Goal: Task Accomplishment & Management: Manage account settings

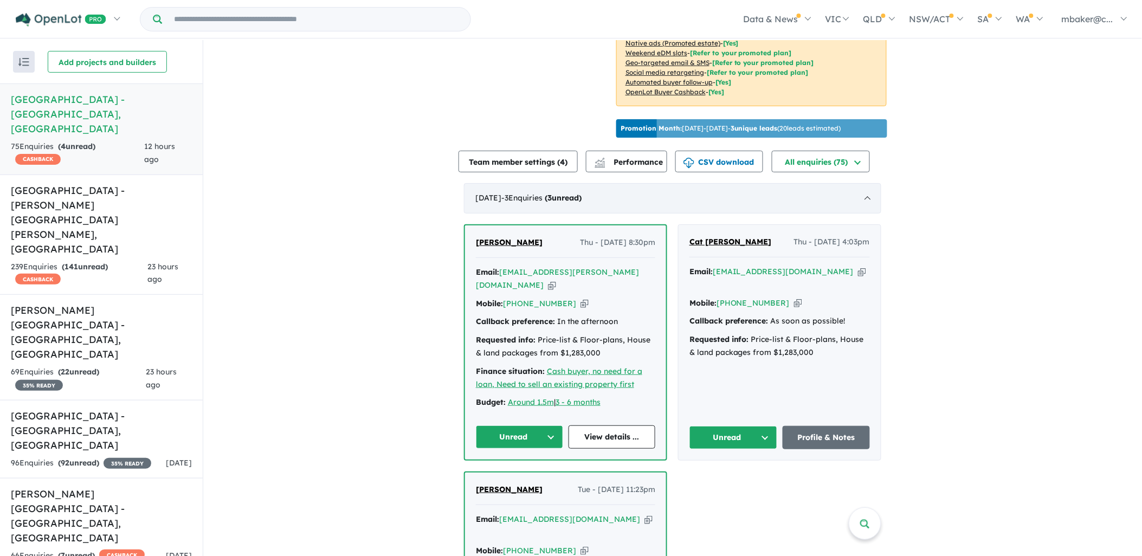
scroll to position [481, 0]
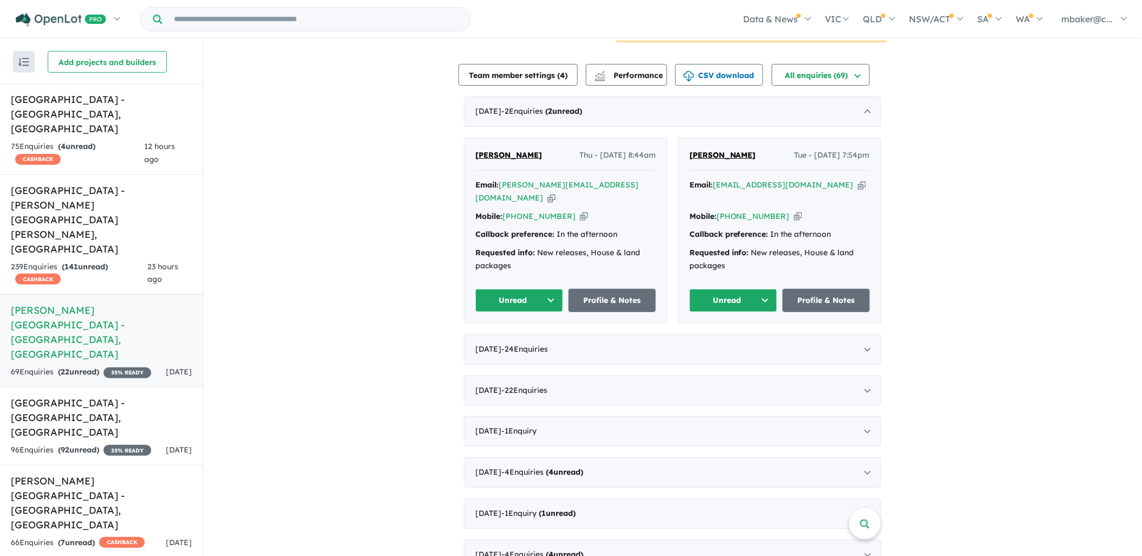
scroll to position [361, 0]
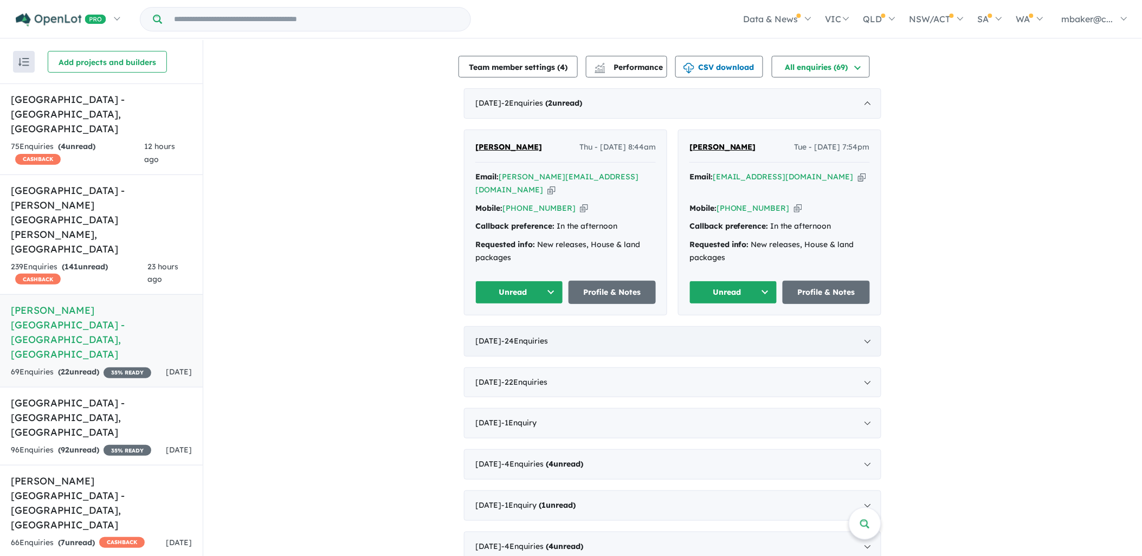
click at [871, 326] on div "August 2025 - 24 Enquir ies ( 0 unread)" at bounding box center [672, 341] width 417 height 30
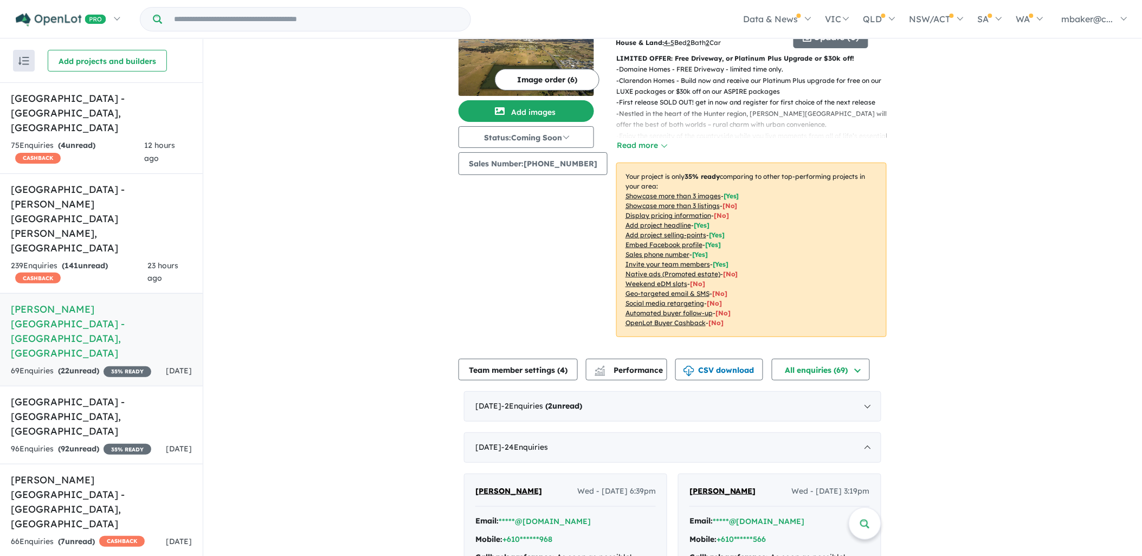
scroll to position [0, 0]
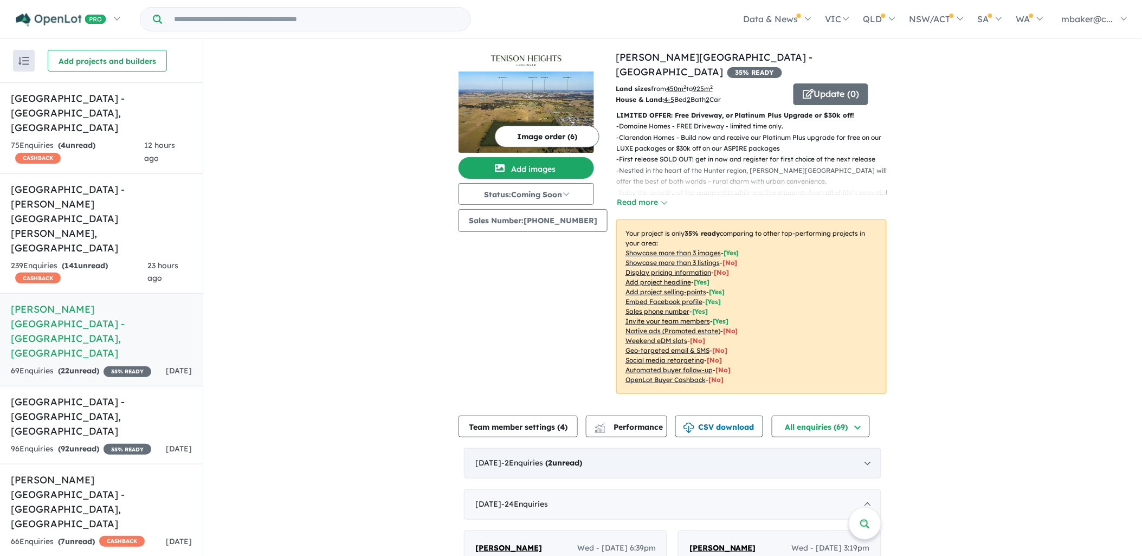
click at [851, 448] on div "September 2025 - 2 Enquir ies ( 2 unread)" at bounding box center [672, 463] width 417 height 30
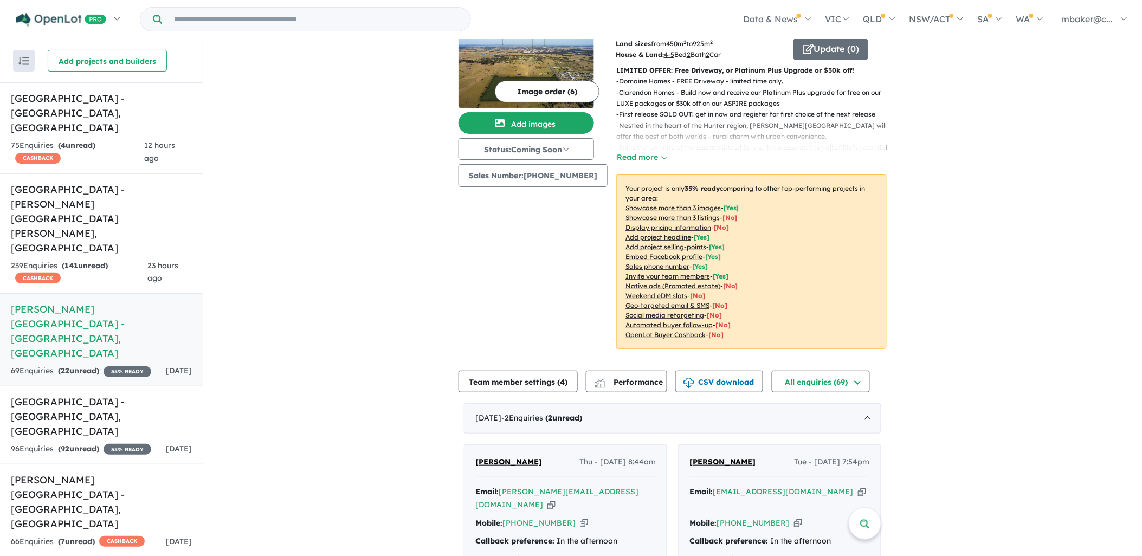
scroll to position [181, 0]
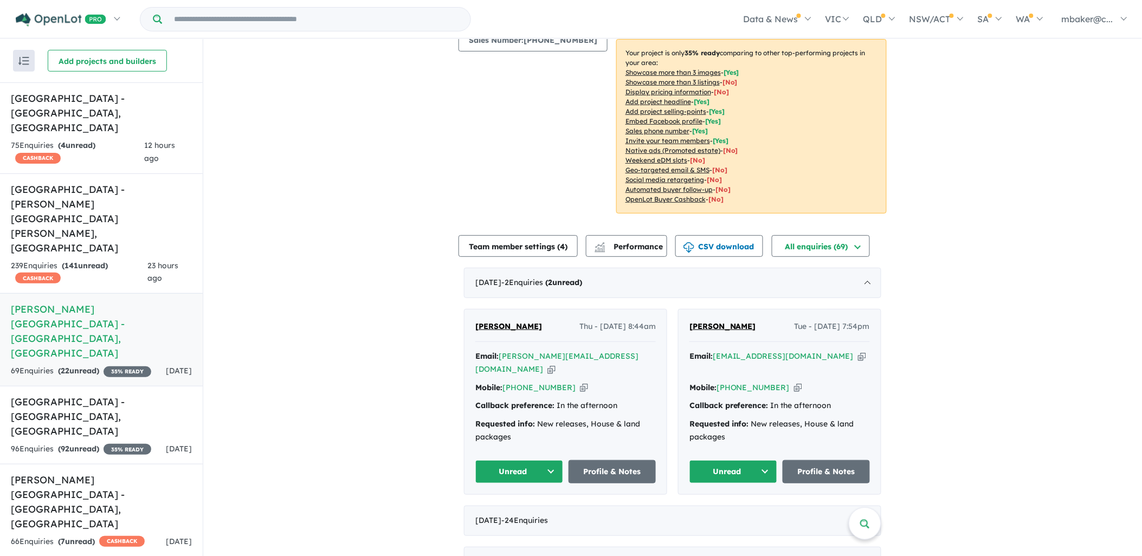
click at [858, 351] on icon "button" at bounding box center [862, 356] width 8 height 11
click at [698, 322] on span "Michael Bennett" at bounding box center [723, 327] width 67 height 10
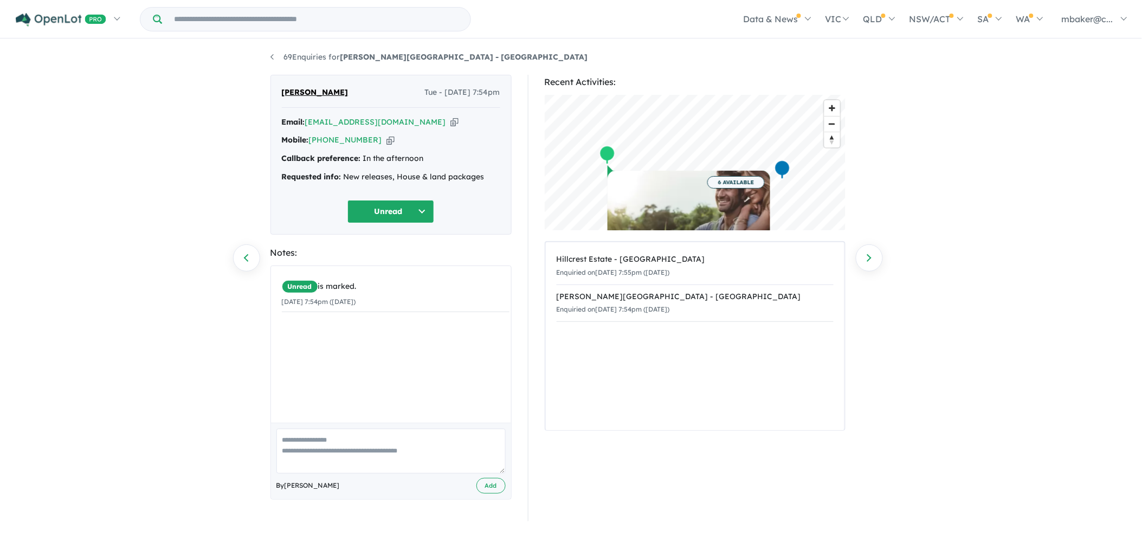
click at [399, 202] on button "Unread" at bounding box center [391, 211] width 87 height 23
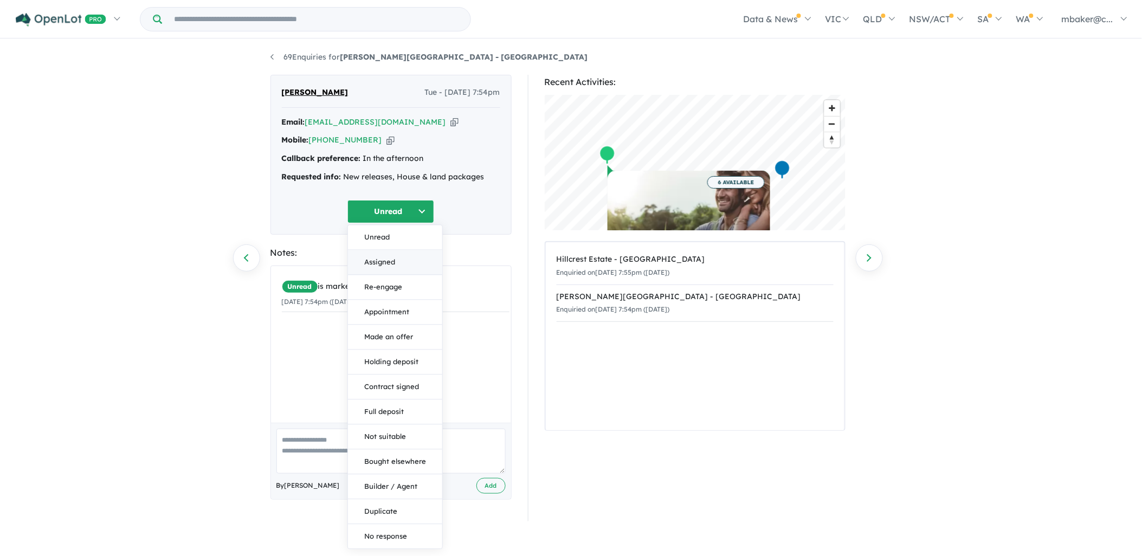
click at [388, 262] on button "Assigned" at bounding box center [395, 262] width 94 height 25
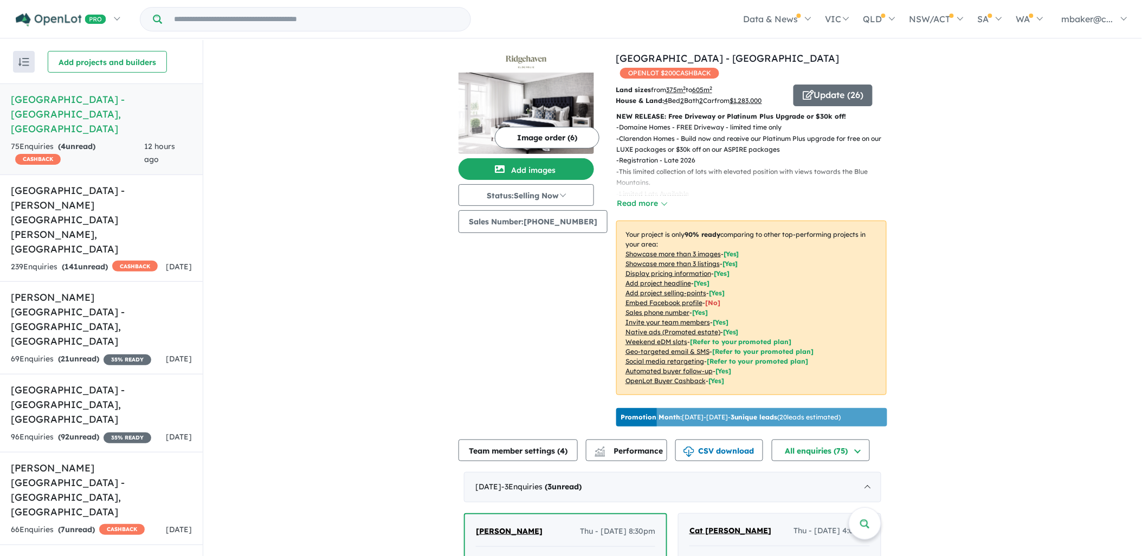
scroll to position [1, 0]
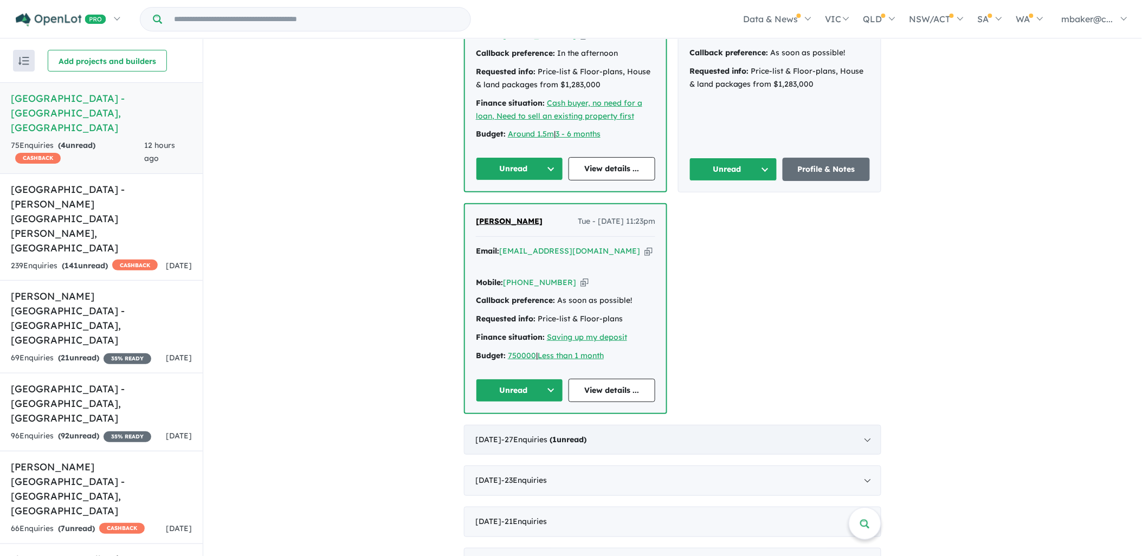
click at [633, 425] on div "[DATE] - 27 Enquir ies ( 1 unread)" at bounding box center [672, 440] width 417 height 30
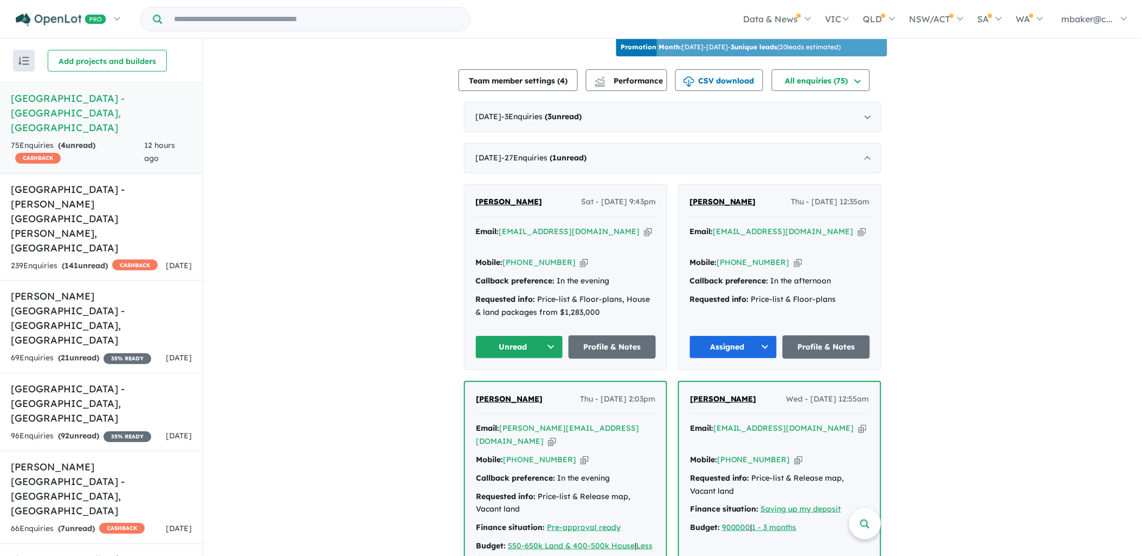
scroll to position [359, 0]
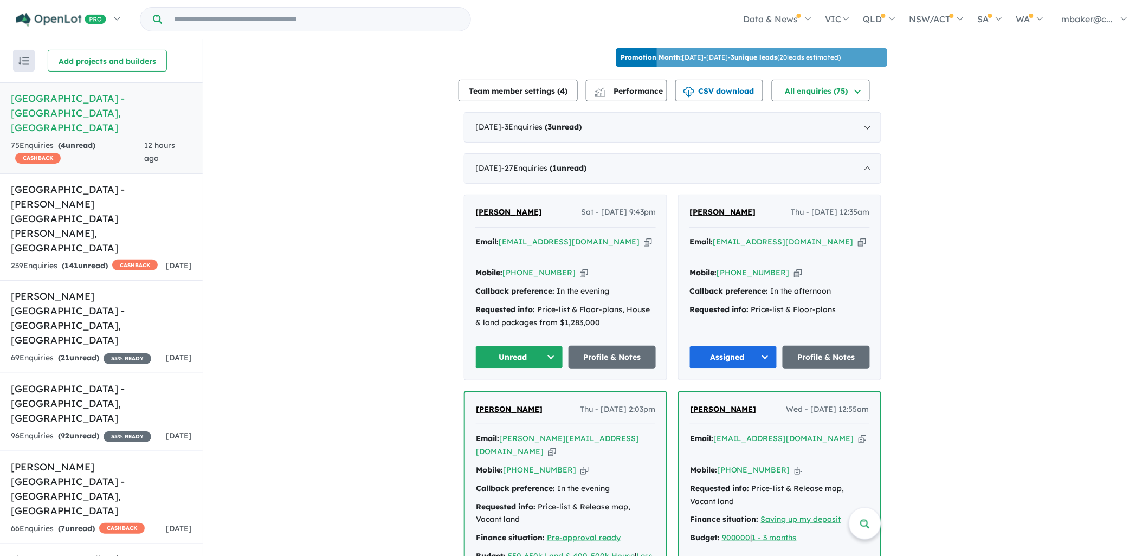
click at [542, 346] on button "Unread" at bounding box center [519, 357] width 88 height 23
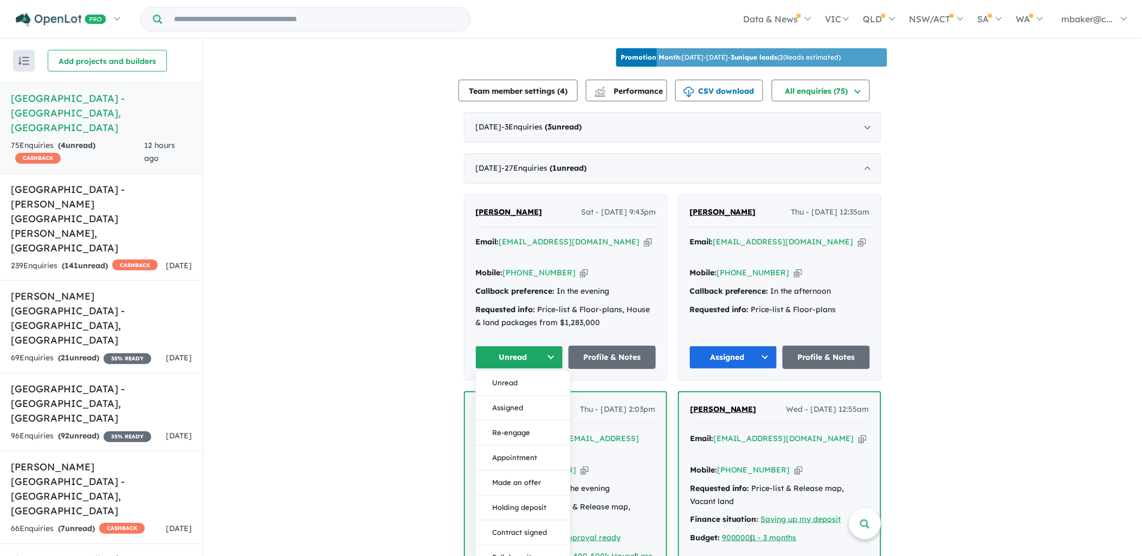
click at [503, 396] on button "Assigned" at bounding box center [523, 408] width 94 height 25
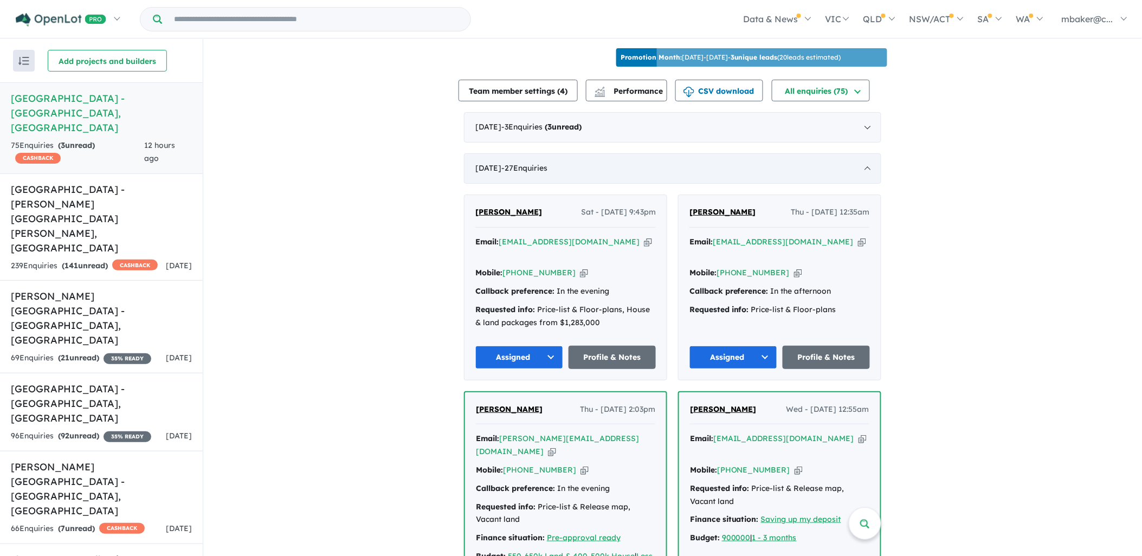
click at [631, 163] on div "August 2025 - 27 Enquir ies ( 0 unread)" at bounding box center [672, 168] width 417 height 30
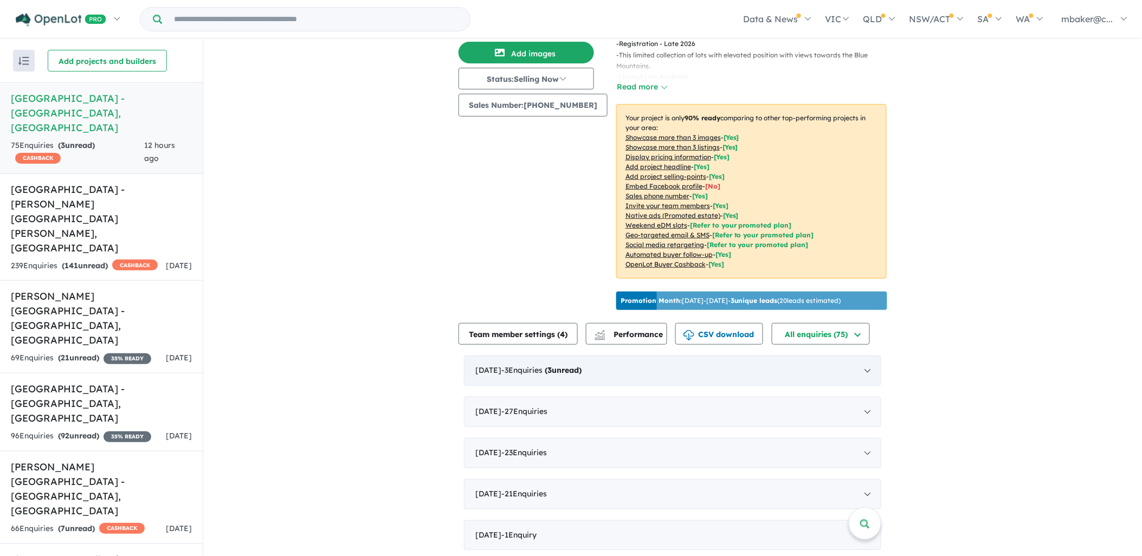
click at [582, 366] on strong "( 3 unread)" at bounding box center [563, 370] width 37 height 10
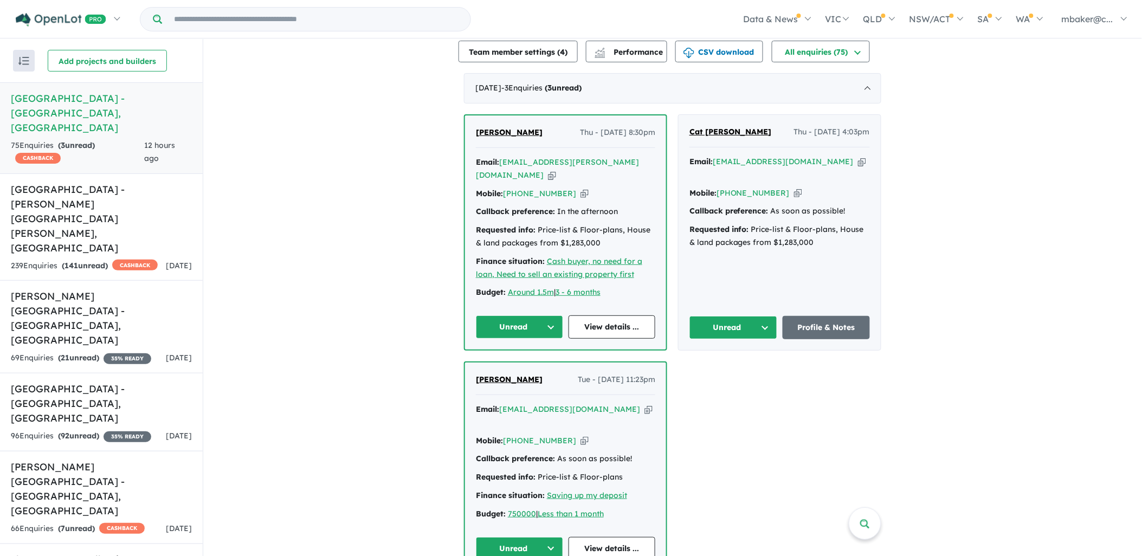
scroll to position [419, 0]
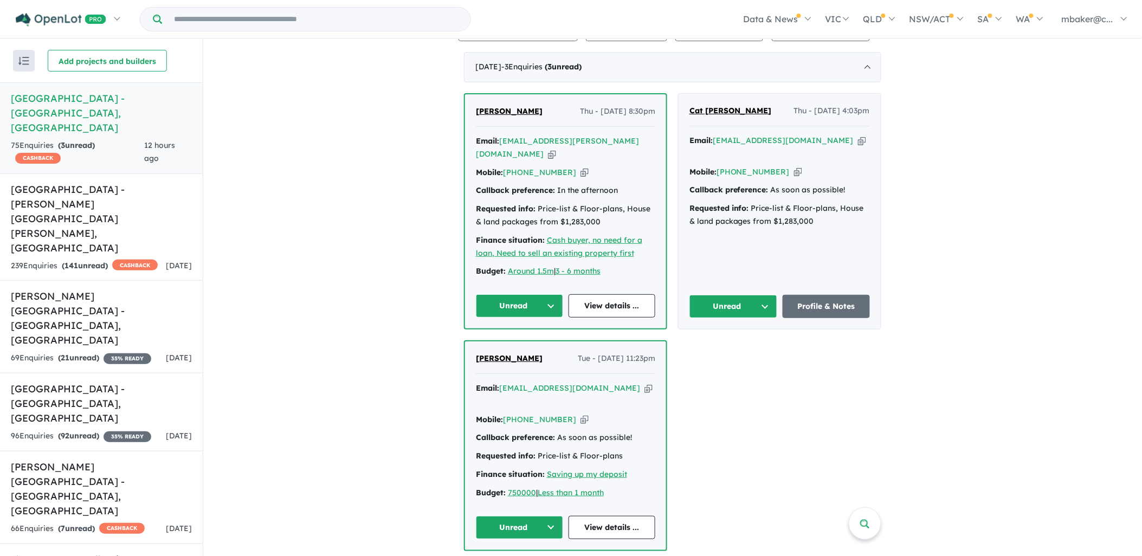
click at [645, 383] on icon "button" at bounding box center [649, 388] width 8 height 11
click at [492, 353] on span "[PERSON_NAME]" at bounding box center [509, 358] width 67 height 10
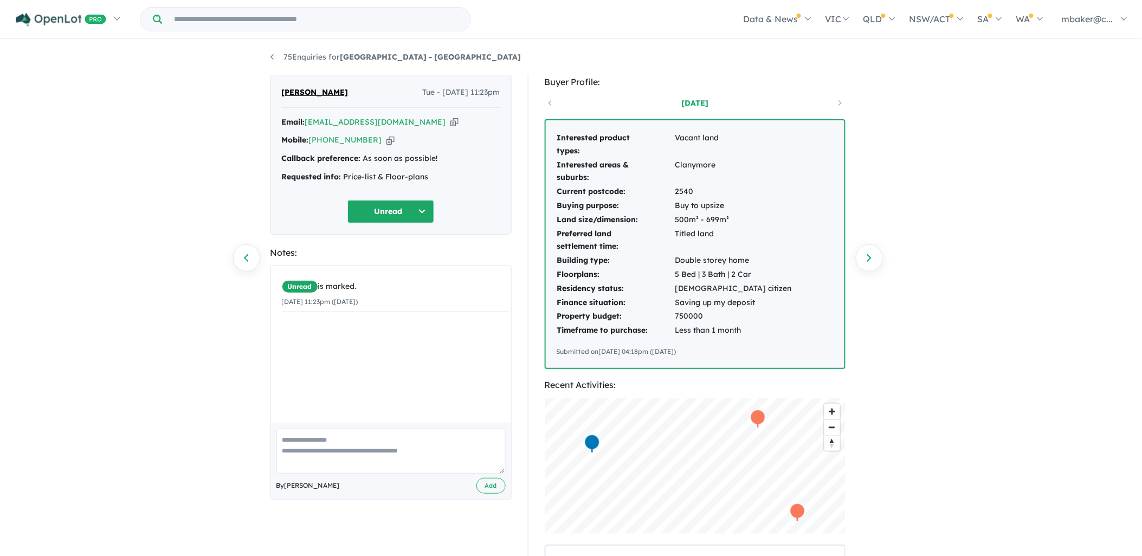
drag, startPoint x: 745, startPoint y: 333, endPoint x: 552, endPoint y: 133, distance: 278.4
click at [552, 133] on div "Interested product types: Vacant land Interested areas & suburbs: Clanymore Cur…" at bounding box center [695, 244] width 299 height 248
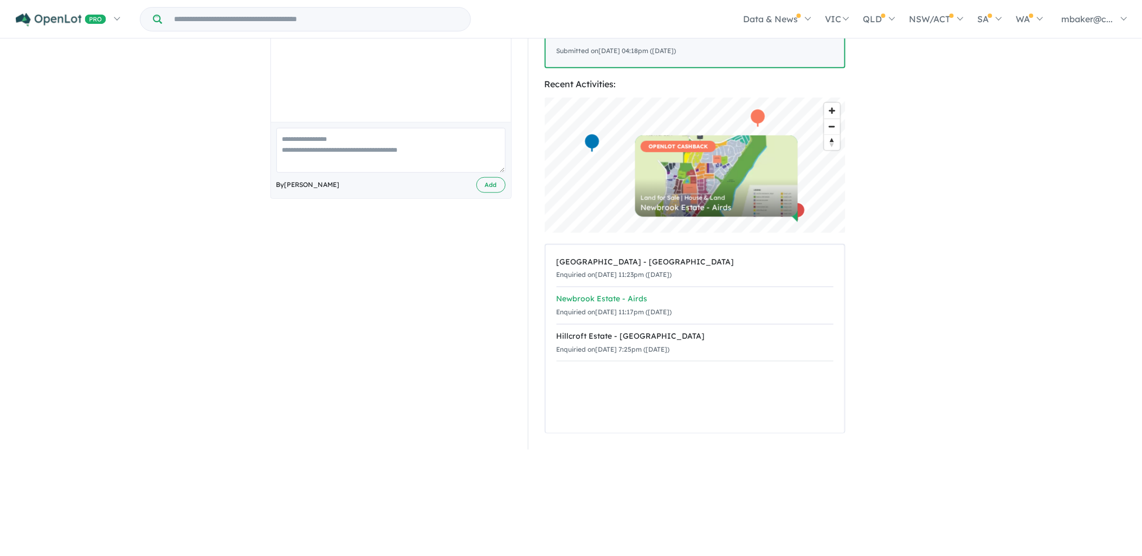
copy div "Interested product types: Vacant land Interested areas & suburbs: Clanymore Cur…"
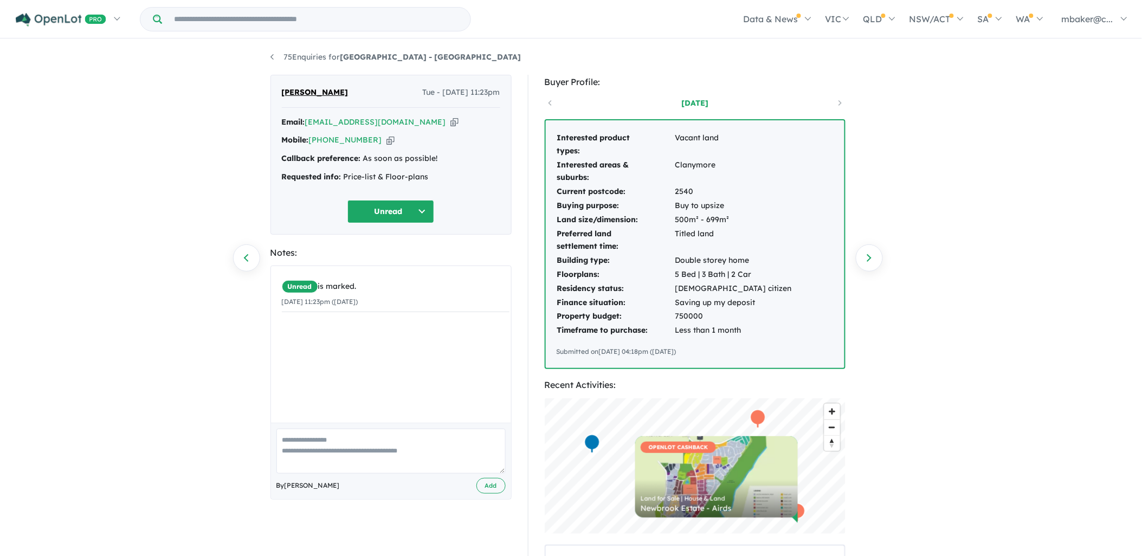
click at [375, 213] on button "Unread" at bounding box center [391, 211] width 87 height 23
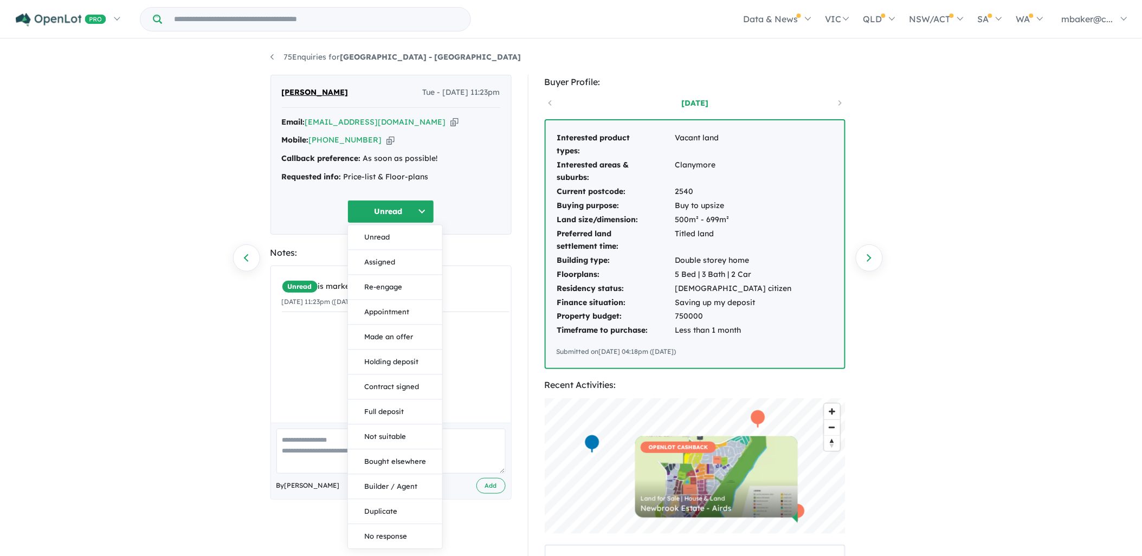
click at [388, 267] on button "Assigned" at bounding box center [395, 262] width 94 height 25
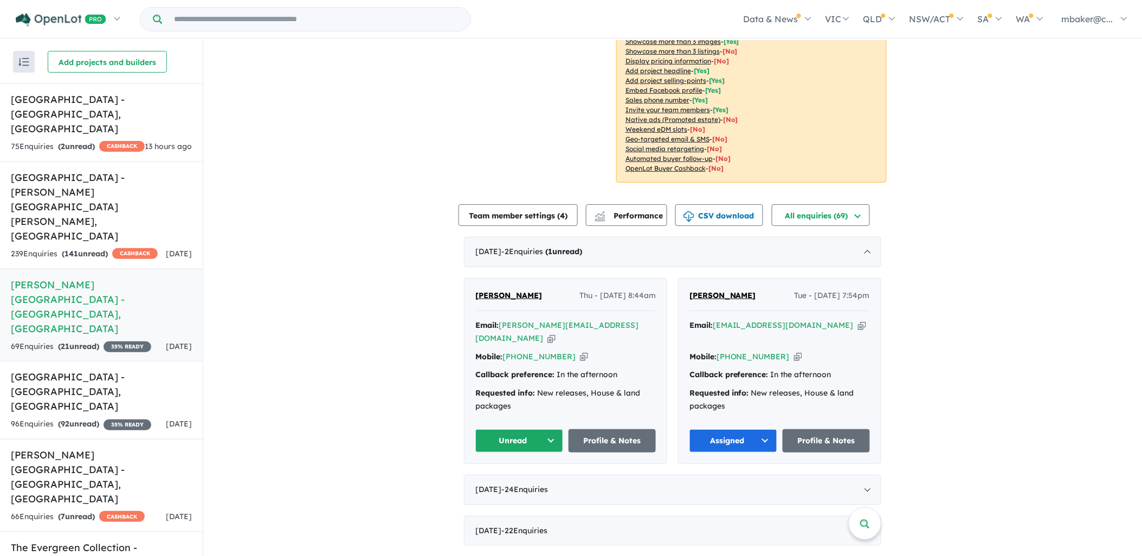
scroll to position [301, 0]
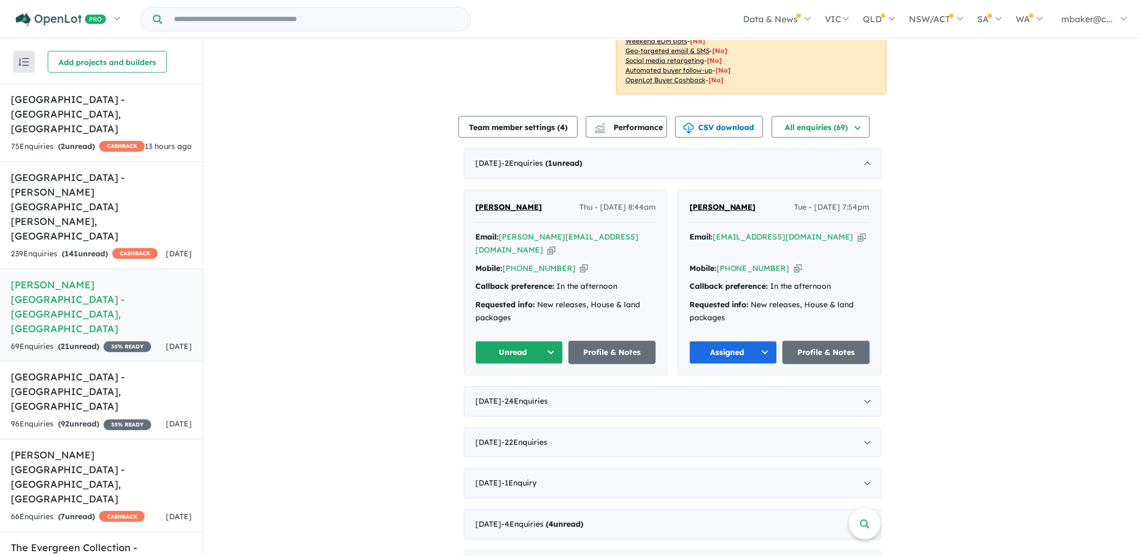
click at [556, 245] on icon "button" at bounding box center [552, 250] width 8 height 11
click at [515, 202] on span "Jarrod Marquet" at bounding box center [508, 207] width 67 height 10
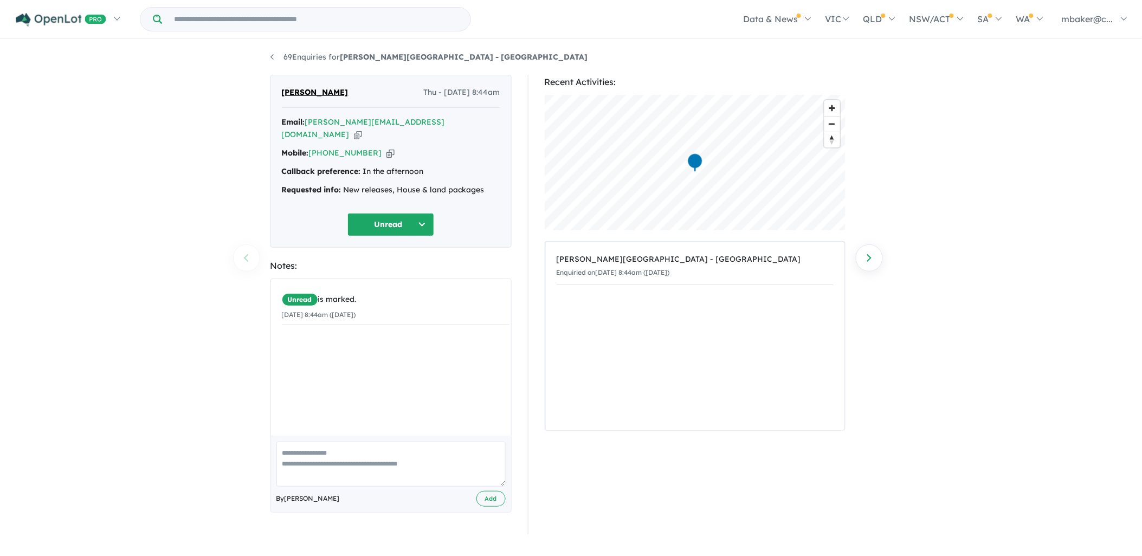
click at [387, 147] on icon "button" at bounding box center [391, 152] width 8 height 11
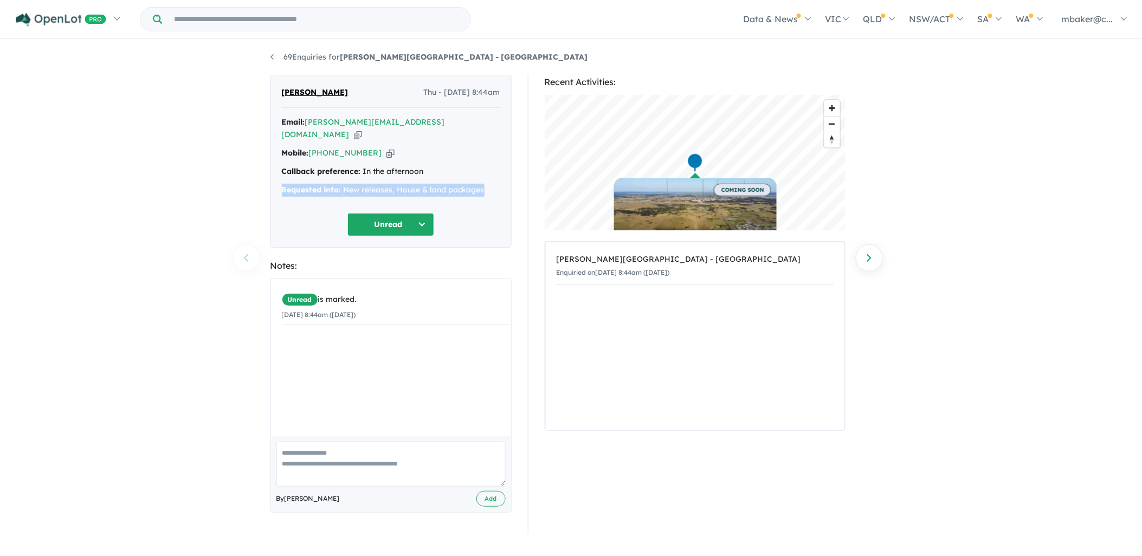
drag, startPoint x: 489, startPoint y: 175, endPoint x: 284, endPoint y: 175, distance: 205.5
click at [284, 184] on div "Requested info: New releases, House & land packages" at bounding box center [391, 190] width 218 height 13
copy div "Requested info: New releases, House & land packages"
click at [382, 219] on button "Unread" at bounding box center [391, 224] width 87 height 23
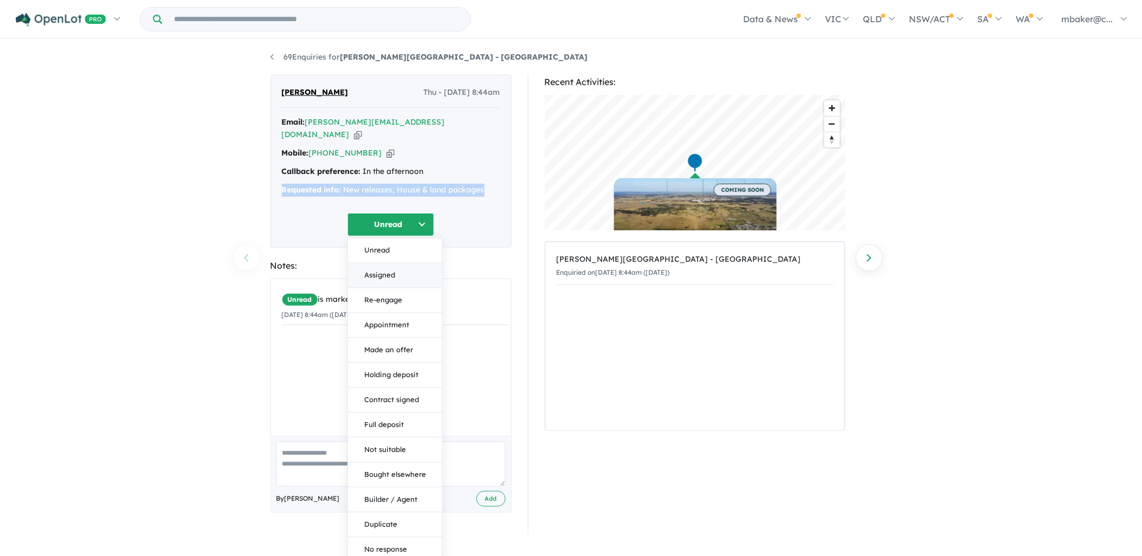
click at [392, 272] on button "Assigned" at bounding box center [395, 275] width 94 height 25
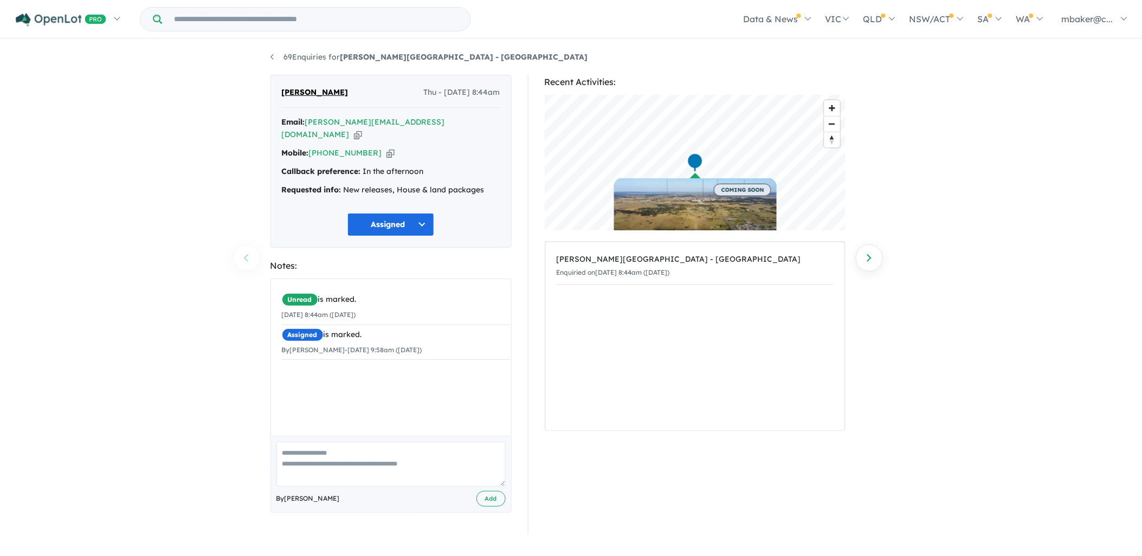
drag, startPoint x: 1011, startPoint y: 214, endPoint x: 996, endPoint y: 202, distance: 19.2
click at [1010, 214] on div "69 Enquiries for Tenison Heights Estate - Lochinvar Previous enquiry Next enqui…" at bounding box center [571, 299] width 1142 height 518
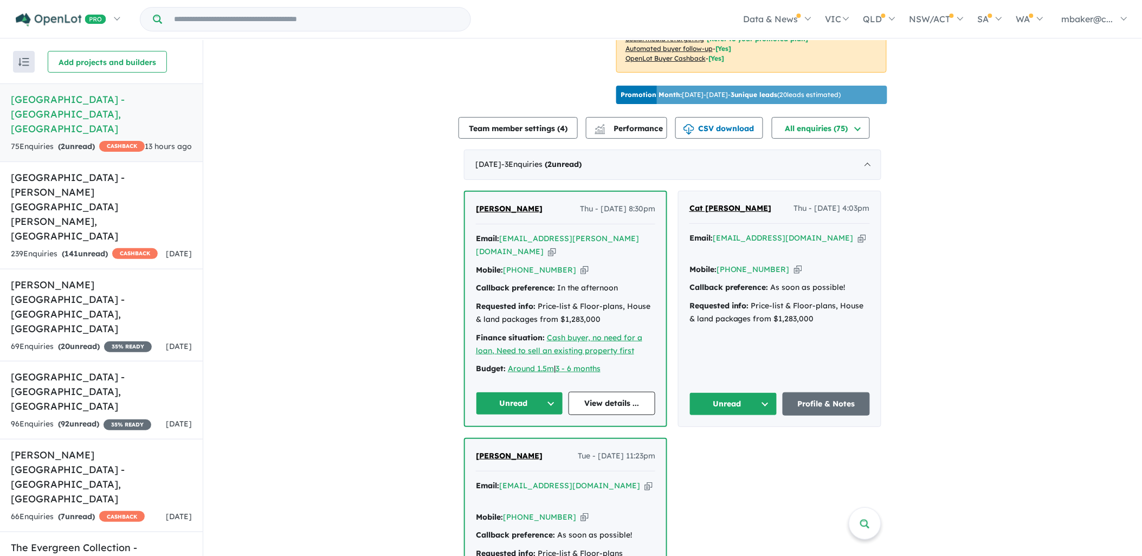
scroll to position [301, 0]
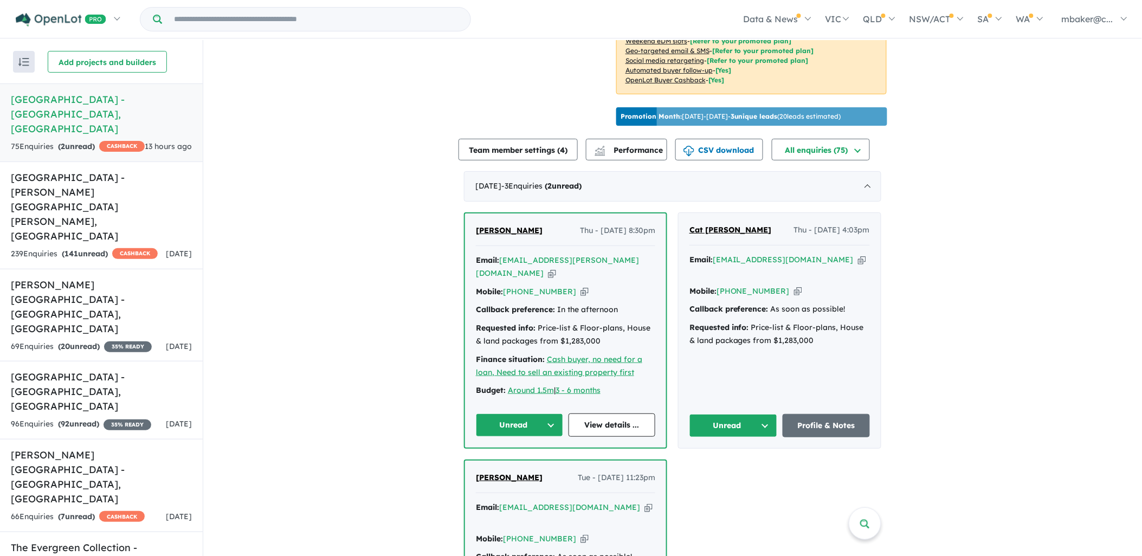
click at [858, 254] on icon "button" at bounding box center [862, 259] width 8 height 11
click at [556, 268] on icon "button" at bounding box center [552, 273] width 8 height 11
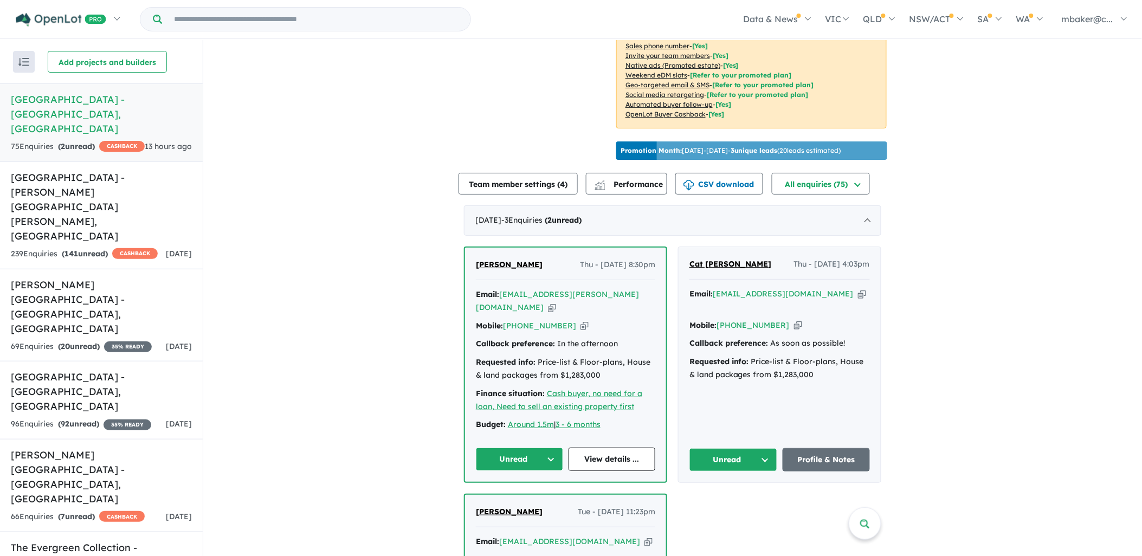
scroll to position [241, 0]
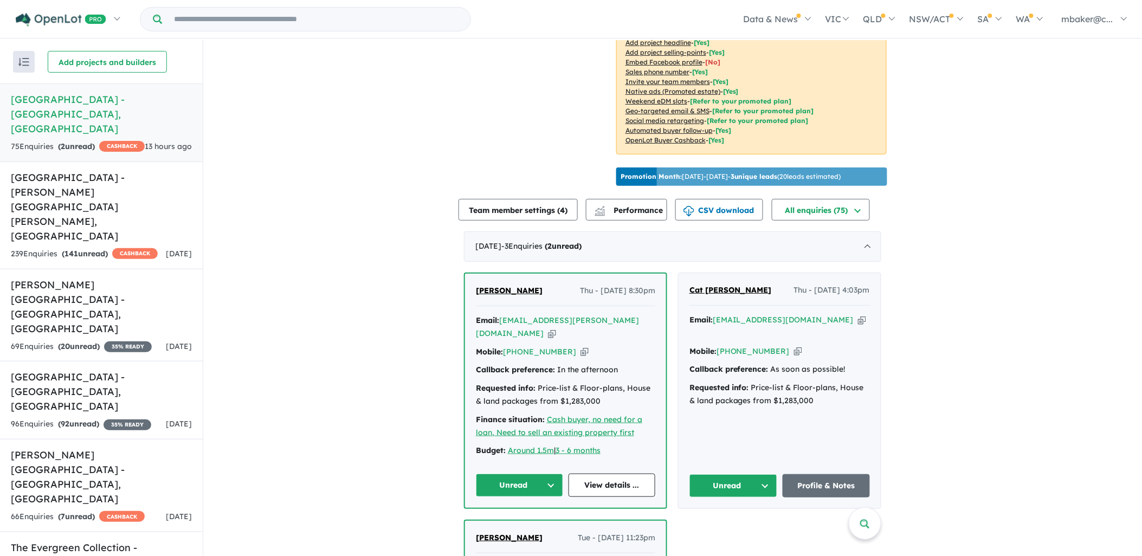
click at [706, 290] on link "Cat [PERSON_NAME]" at bounding box center [731, 290] width 82 height 13
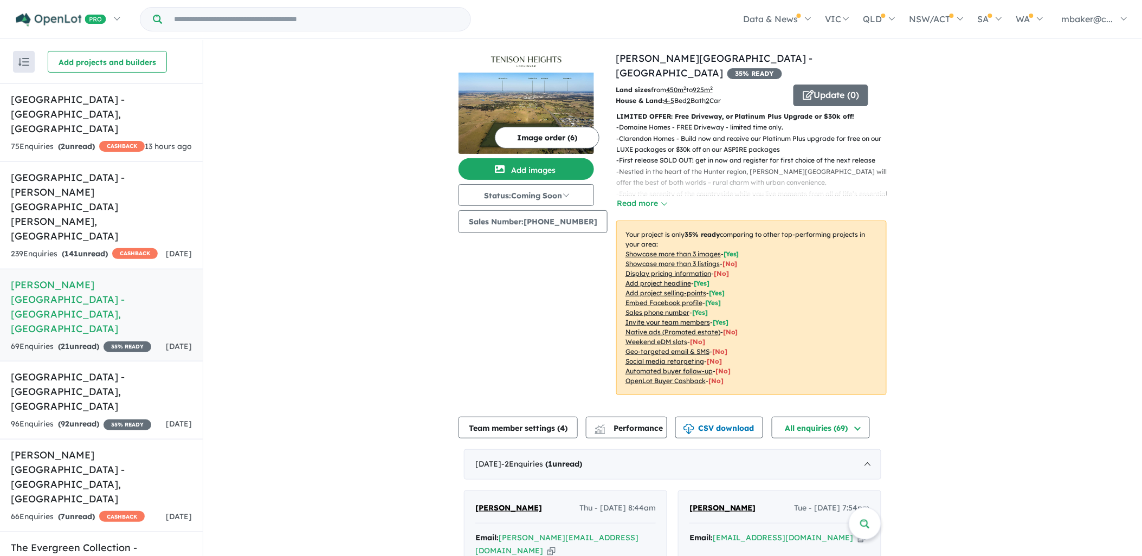
scroll to position [301, 0]
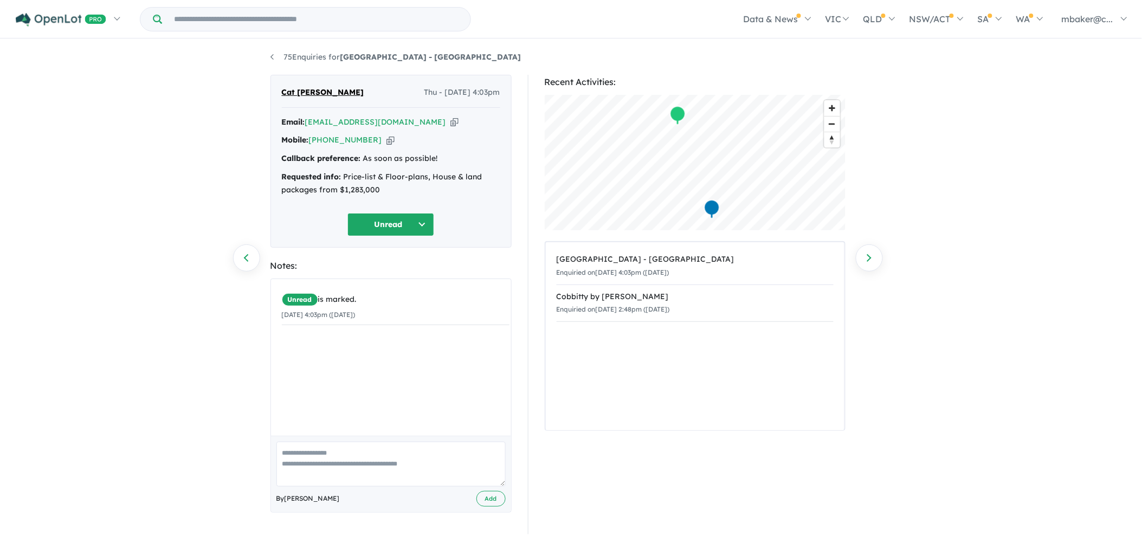
click at [451, 125] on icon "button" at bounding box center [455, 122] width 8 height 11
drag, startPoint x: 378, startPoint y: 141, endPoint x: 579, endPoint y: 93, distance: 206.8
click at [387, 142] on icon "button" at bounding box center [391, 139] width 8 height 11
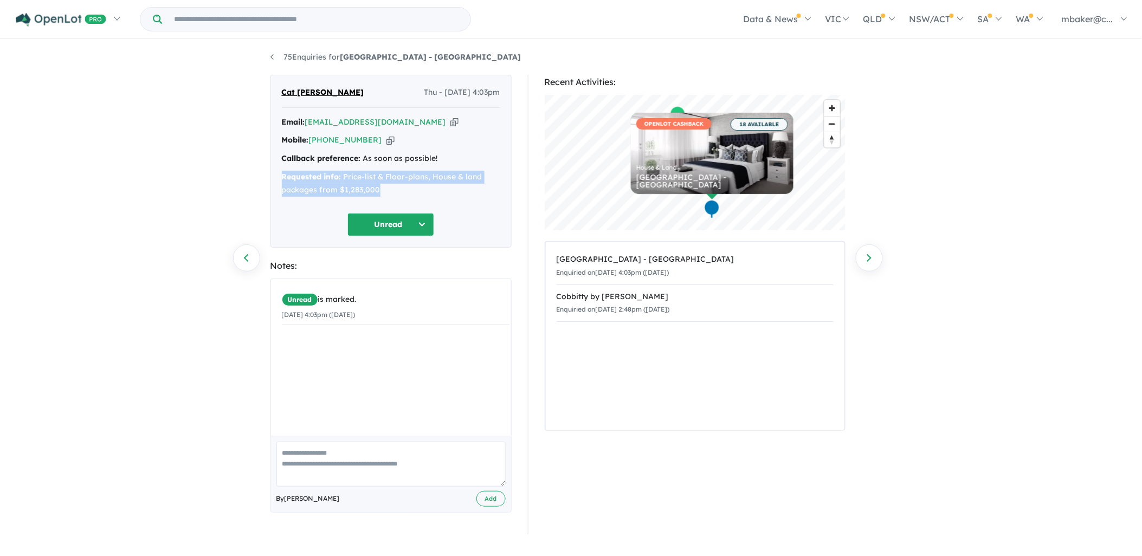
drag, startPoint x: 398, startPoint y: 188, endPoint x: 281, endPoint y: 181, distance: 117.3
click at [281, 181] on div "Cat [PERSON_NAME] Thu - [DATE] 4:03pm Email: [EMAIL_ADDRESS][DOMAIN_NAME] Copie…" at bounding box center [391, 161] width 241 height 173
copy div "Requested info: Price-list & Floor-plans, House & land packages from $1,283,000"
click at [400, 228] on button "Unread" at bounding box center [391, 224] width 87 height 23
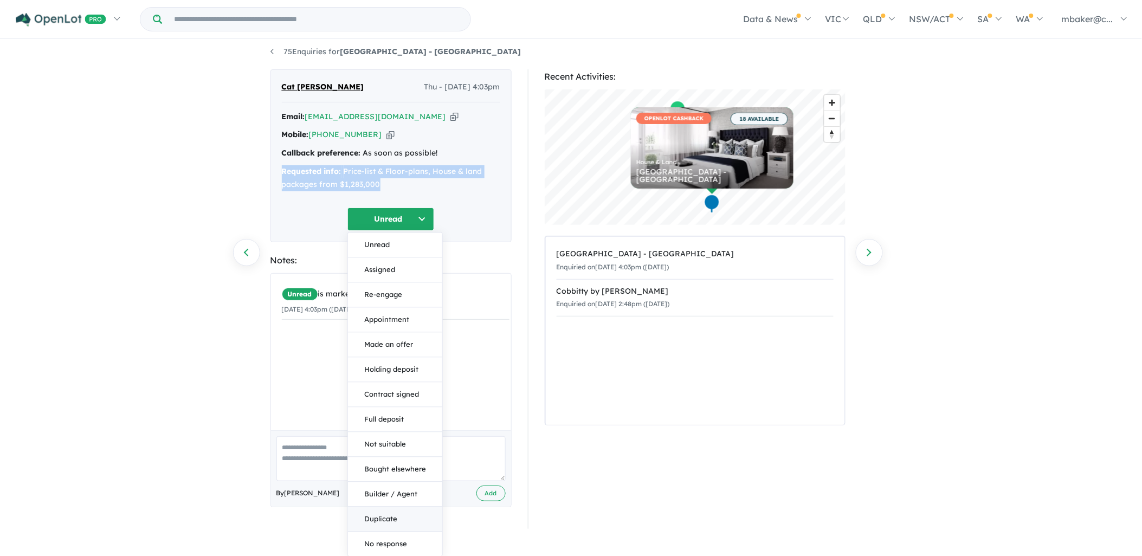
scroll to position [7, 0]
click at [419, 451] on button "Not suitable" at bounding box center [395, 444] width 94 height 25
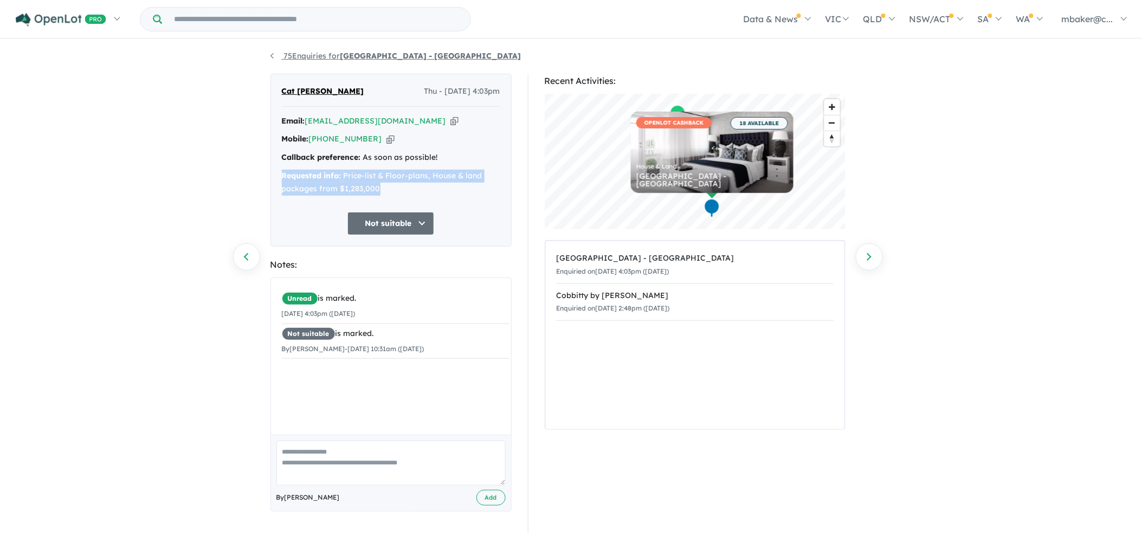
click at [337, 56] on link "75 Enquiries for Ridgehaven Estate - [GEOGRAPHIC_DATA]" at bounding box center [396, 56] width 251 height 10
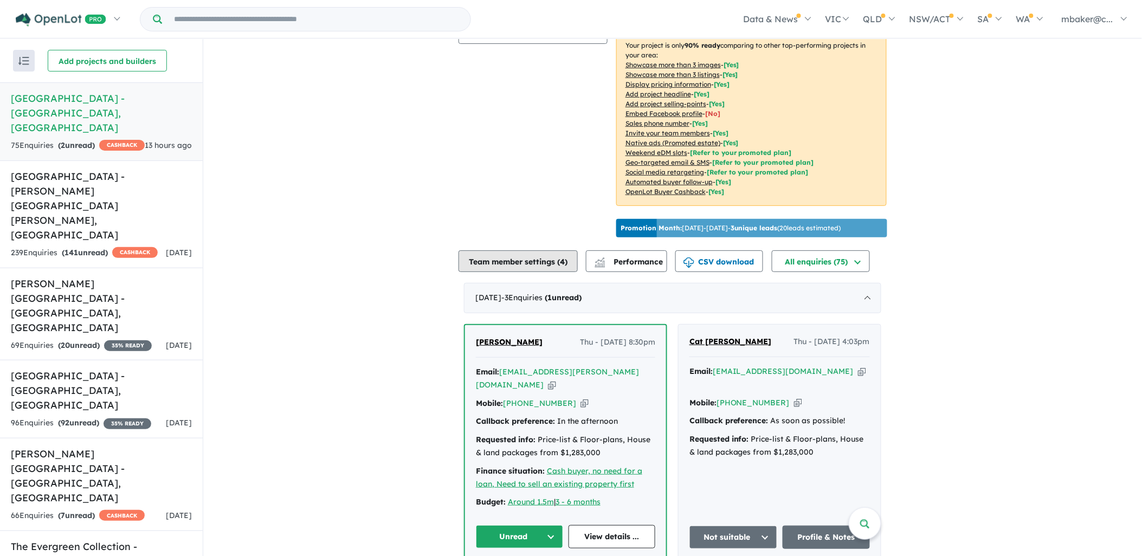
scroll to position [241, 0]
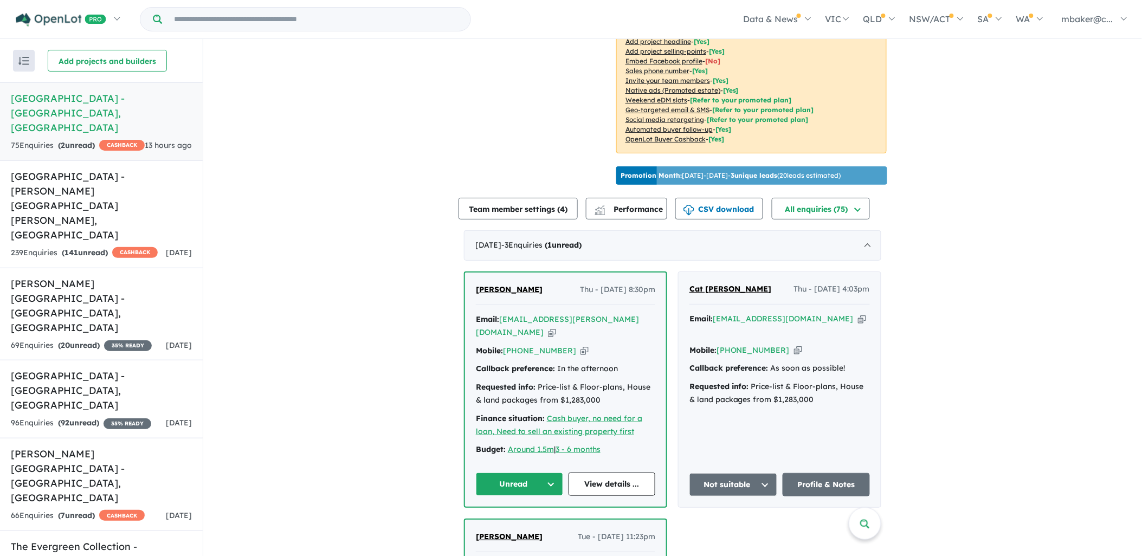
click at [511, 285] on span "[PERSON_NAME]" at bounding box center [509, 290] width 67 height 10
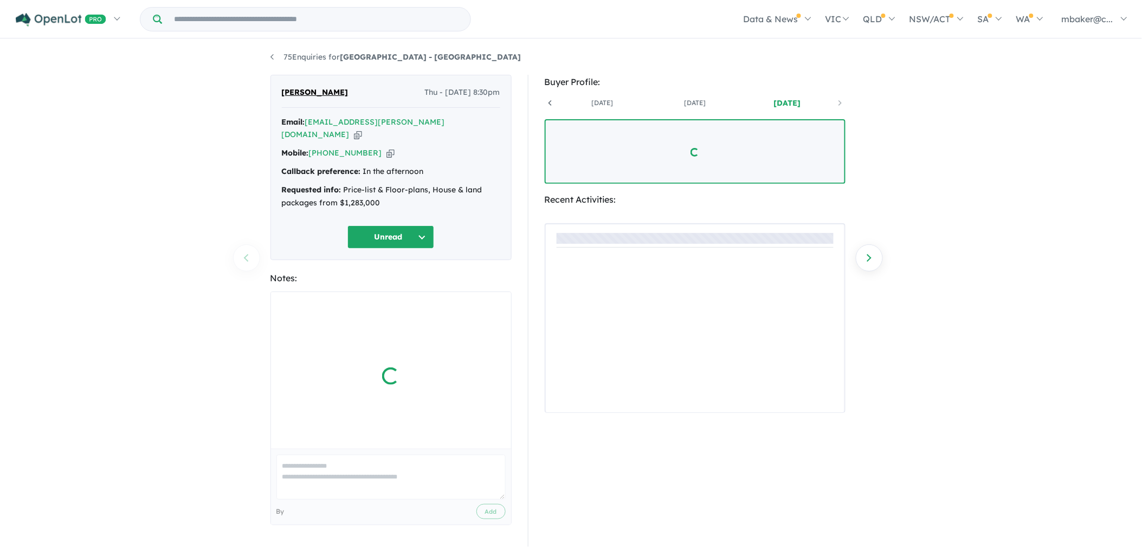
scroll to position [0, 80]
click at [362, 129] on icon "button" at bounding box center [358, 134] width 8 height 11
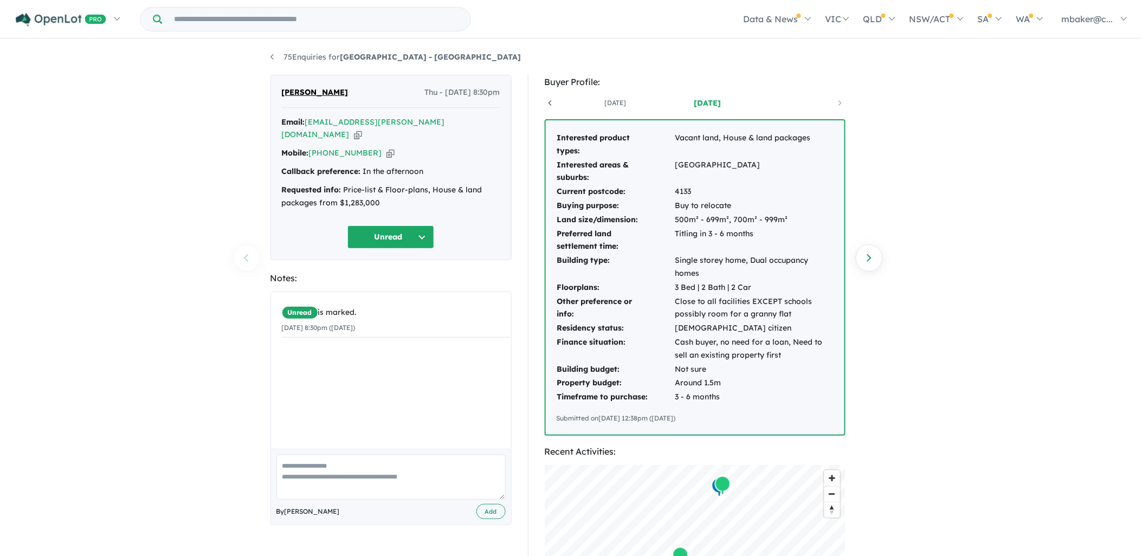
click at [362, 129] on icon "button" at bounding box center [358, 134] width 8 height 11
click at [382, 147] on div "Mobile: +61 447 193 956 Copied!" at bounding box center [391, 153] width 218 height 13
click at [387, 147] on icon "button" at bounding box center [391, 152] width 8 height 11
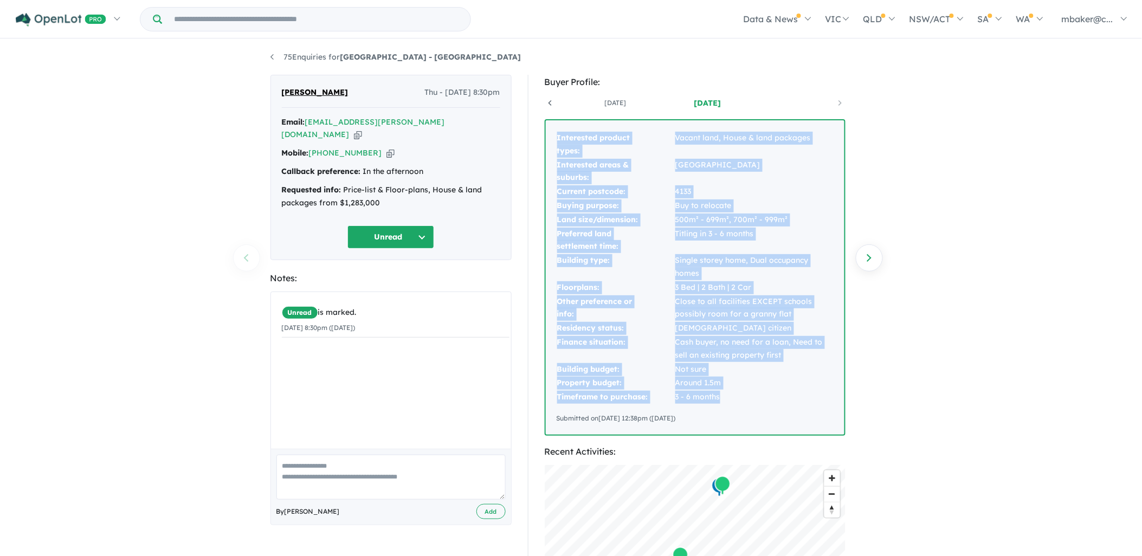
drag, startPoint x: 720, startPoint y: 397, endPoint x: 554, endPoint y: 136, distance: 309.4
click at [557, 134] on tbody "Interested product types: Vacant land, House & land packages Interested areas &…" at bounding box center [695, 267] width 277 height 273
copy tbody "Interested product types: Vacant land, House & land packages Interested areas &…"
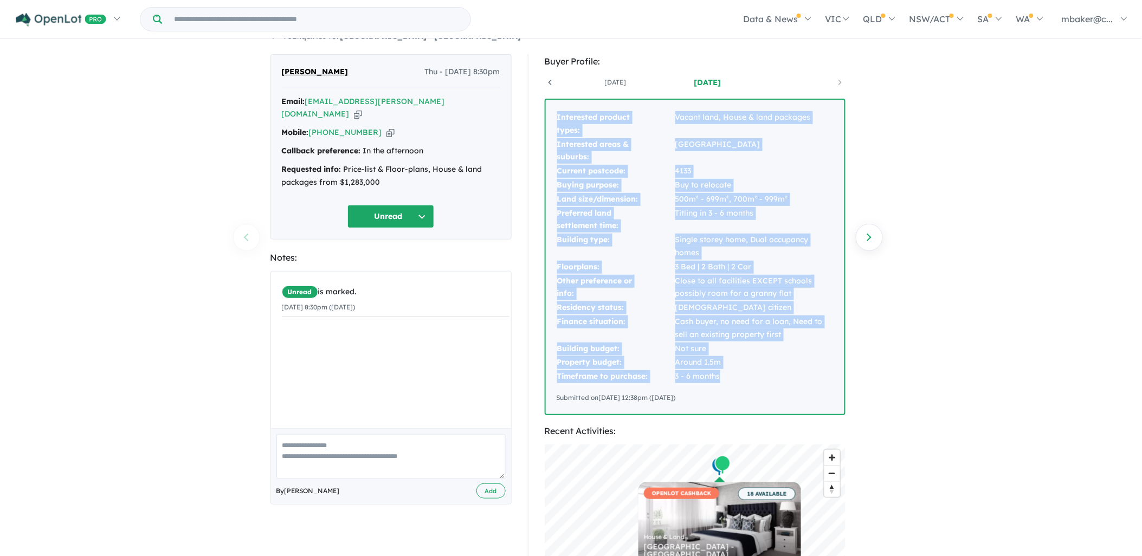
scroll to position [0, 0]
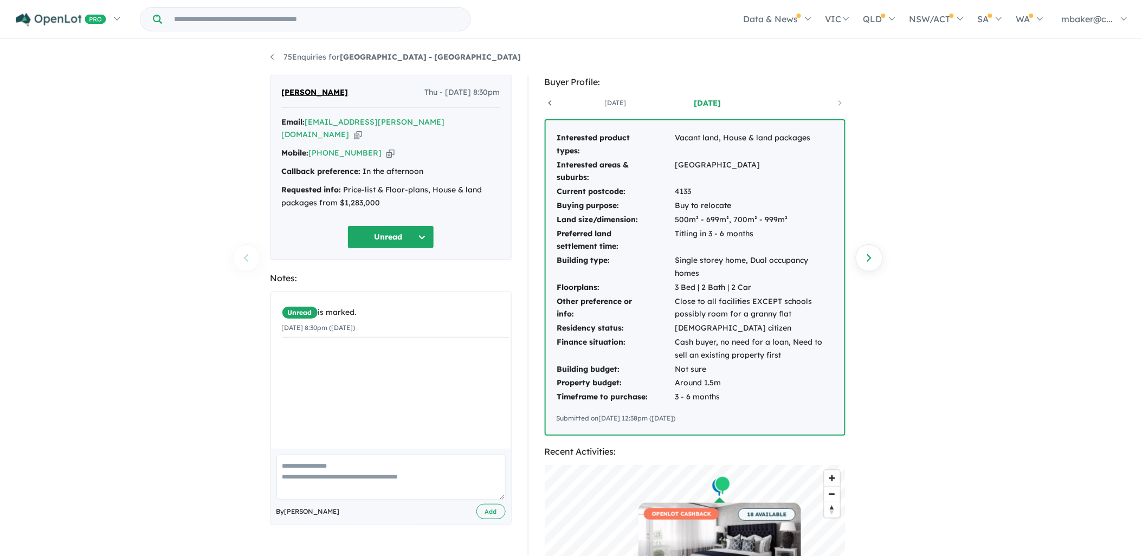
click at [943, 209] on div "75 Enquiries for Ridgehaven Estate - Elderslie Previous enquiry Next enquiry Ju…" at bounding box center [571, 299] width 1142 height 518
click at [355, 226] on button "Unread" at bounding box center [391, 237] width 87 height 23
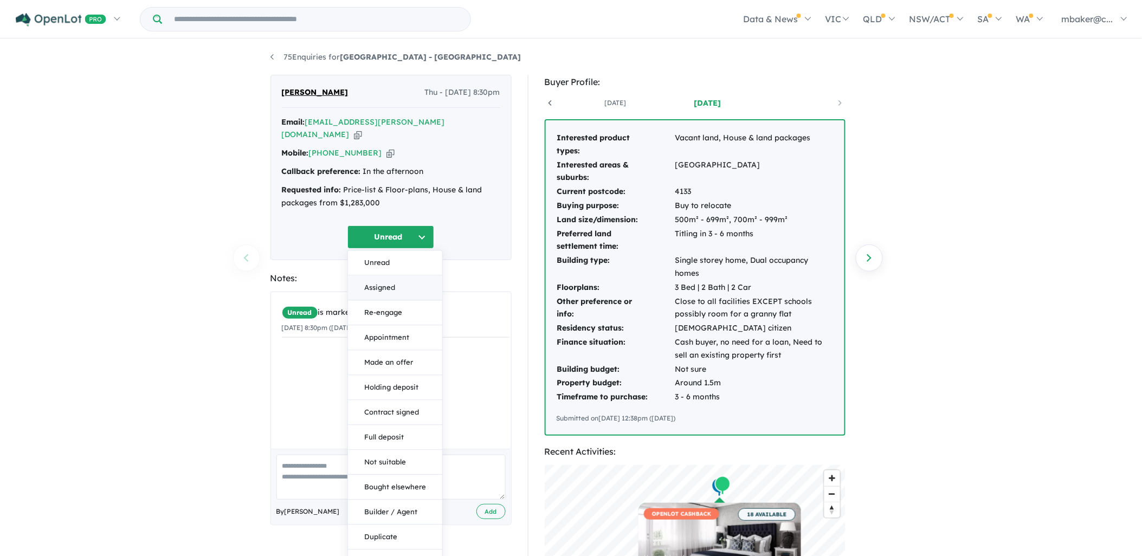
click at [377, 276] on button "Assigned" at bounding box center [395, 288] width 94 height 25
